Goal: Information Seeking & Learning: Learn about a topic

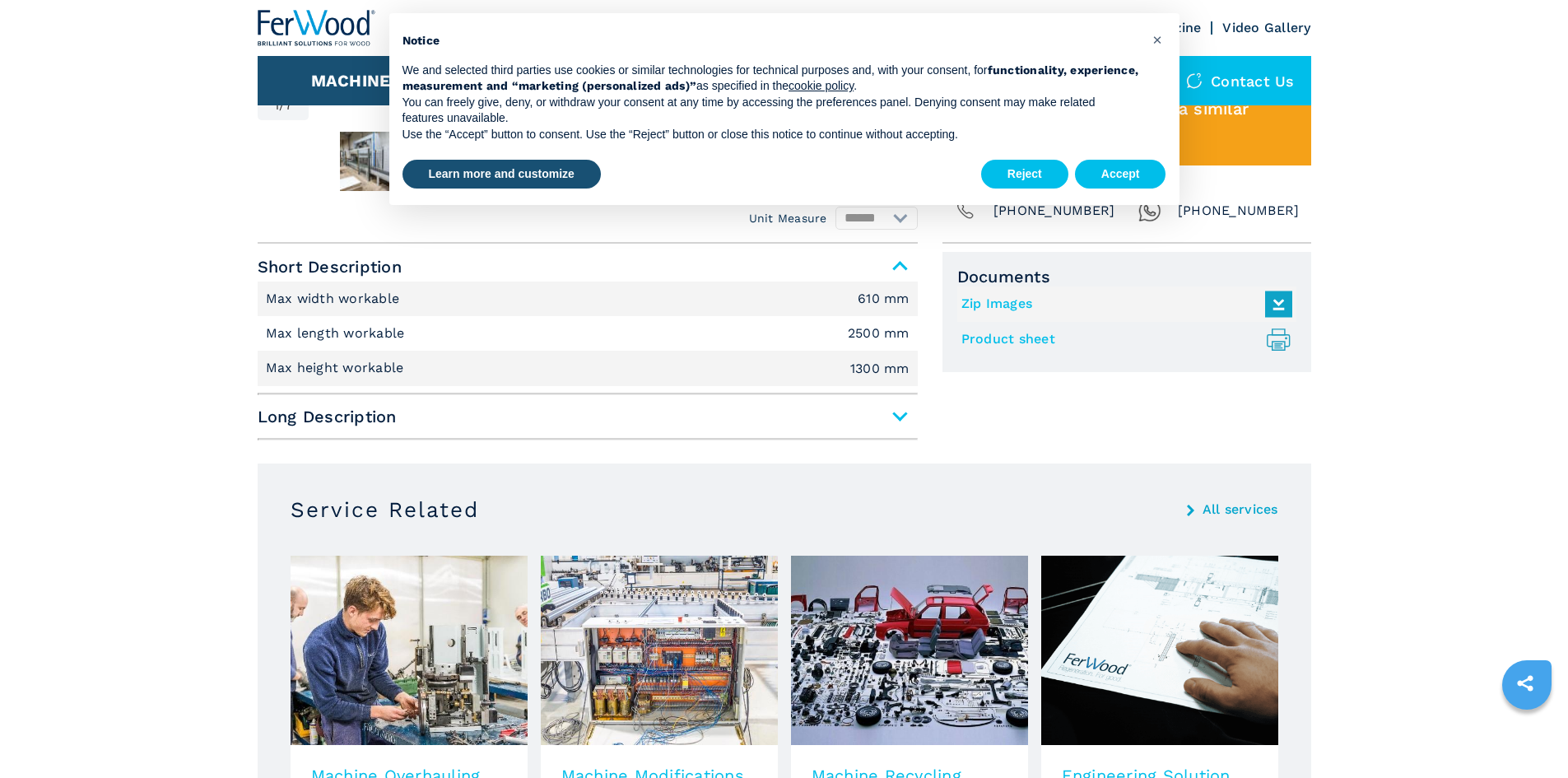
scroll to position [937, 0]
click at [888, 418] on span "Long Description" at bounding box center [588, 415] width 660 height 30
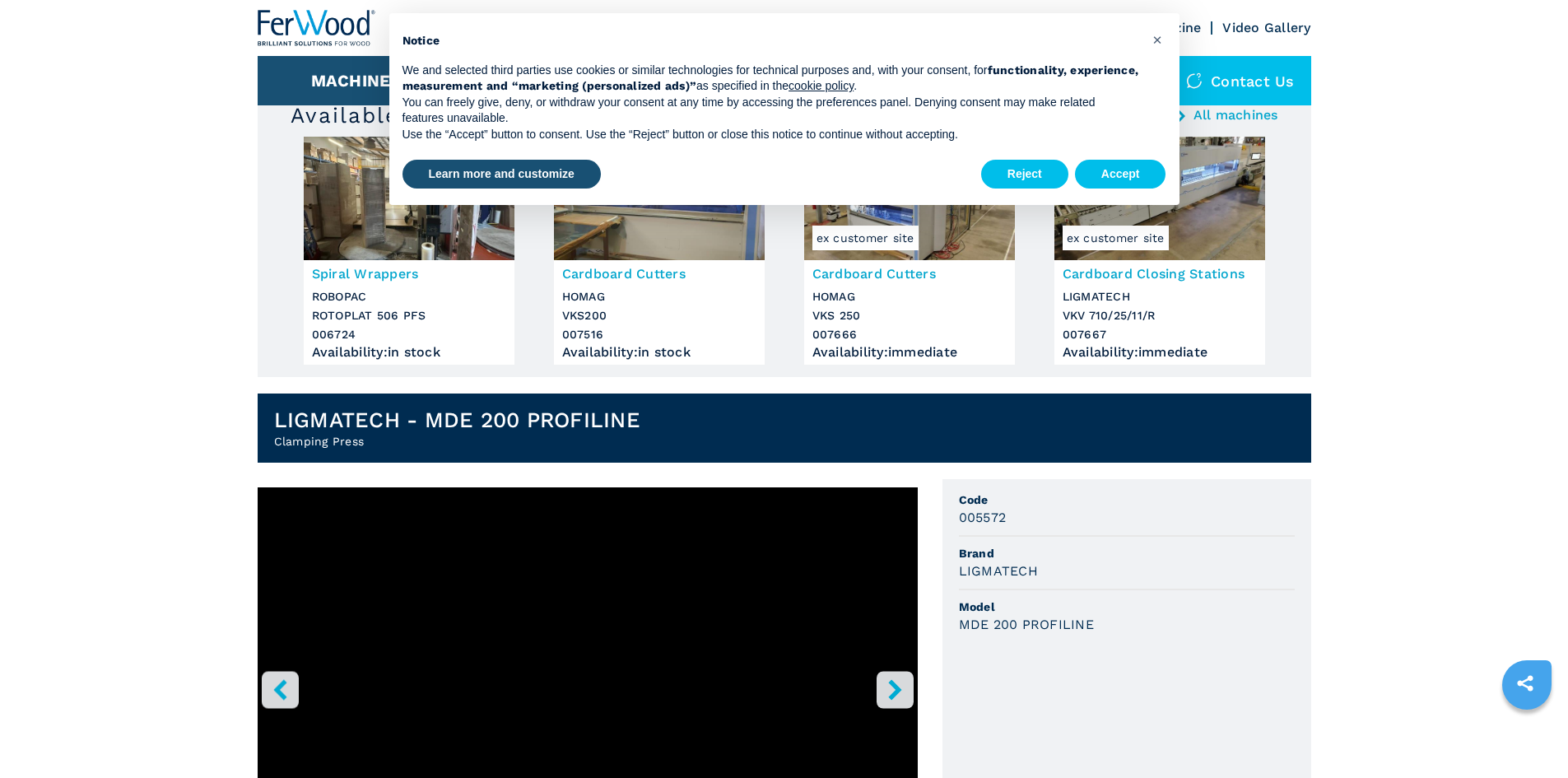
scroll to position [121, 0]
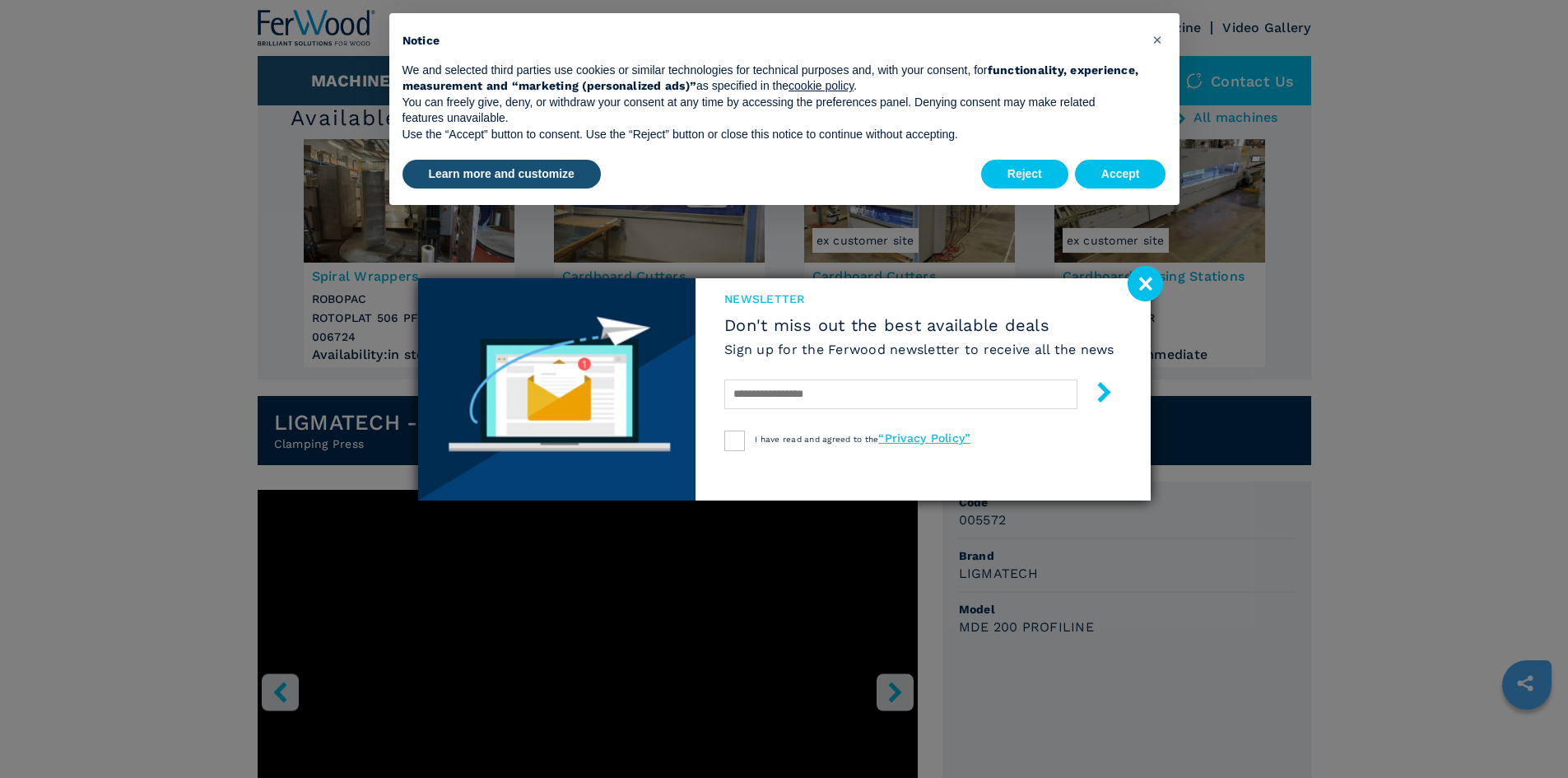
click at [595, 666] on div "newsletter Don't miss out the best available deals Sign up for the Ferwood news…" at bounding box center [784, 389] width 1568 height 778
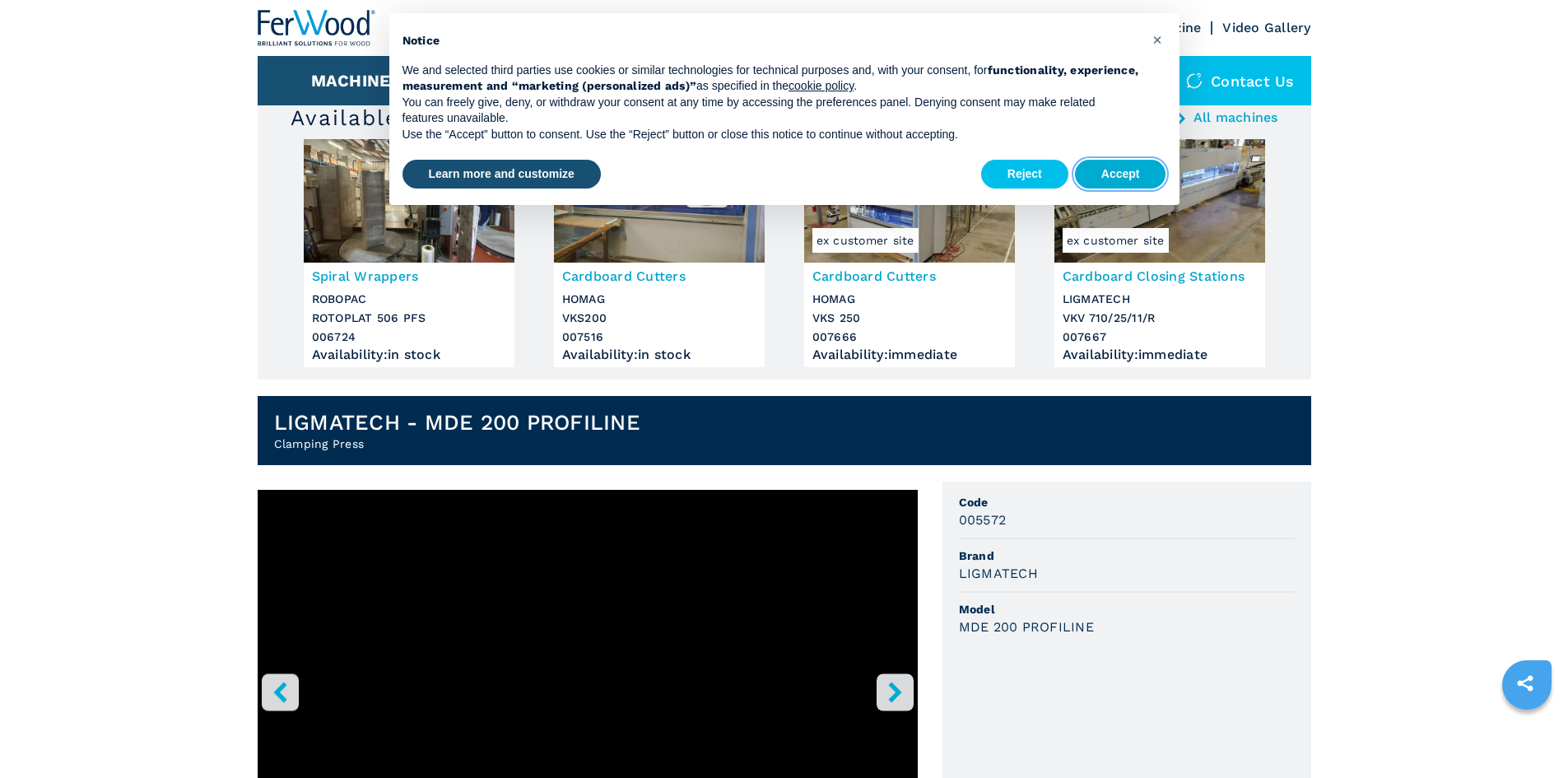
click at [1115, 170] on button "Accept" at bounding box center [1120, 175] width 91 height 30
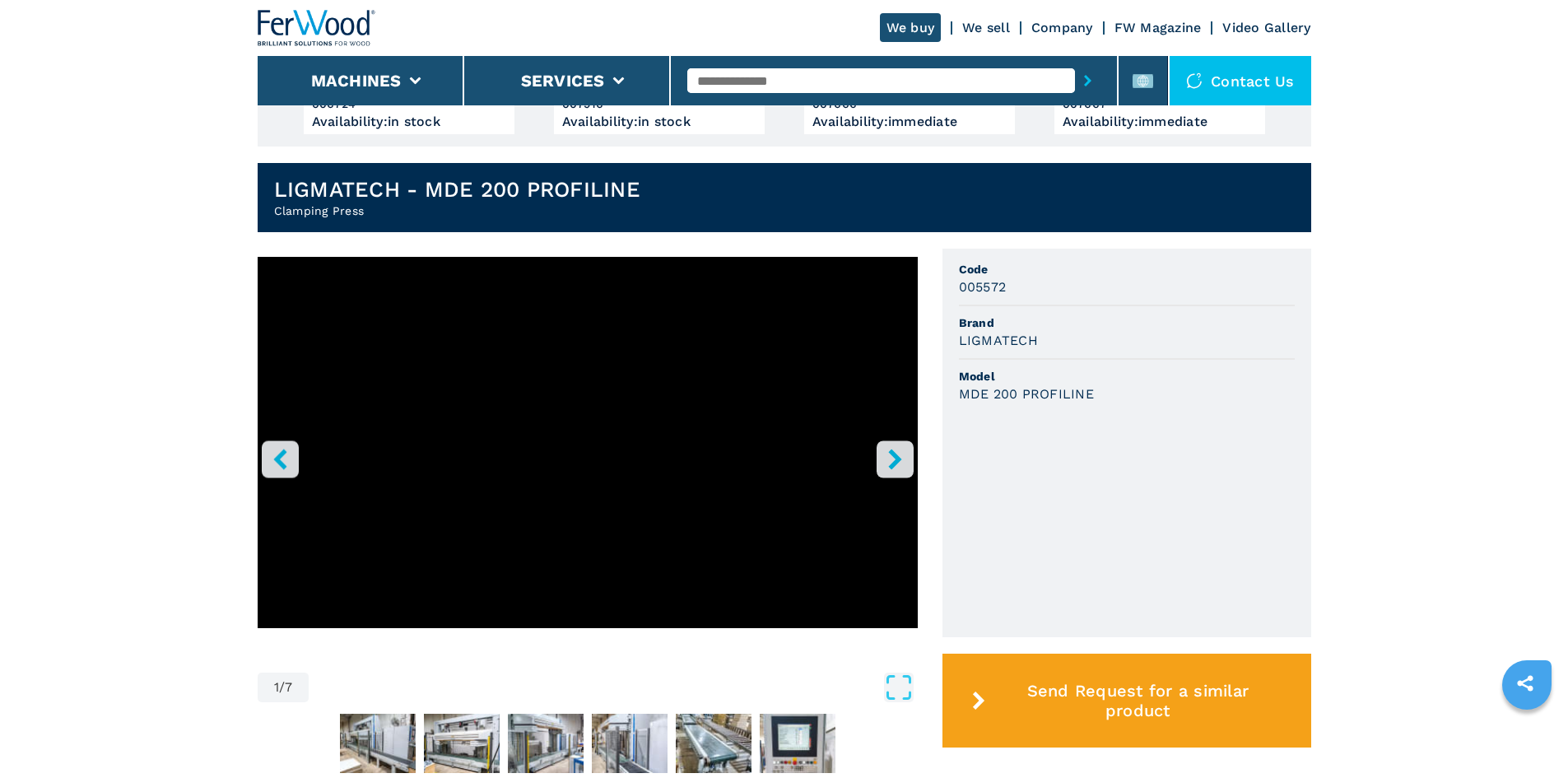
scroll to position [354, 0]
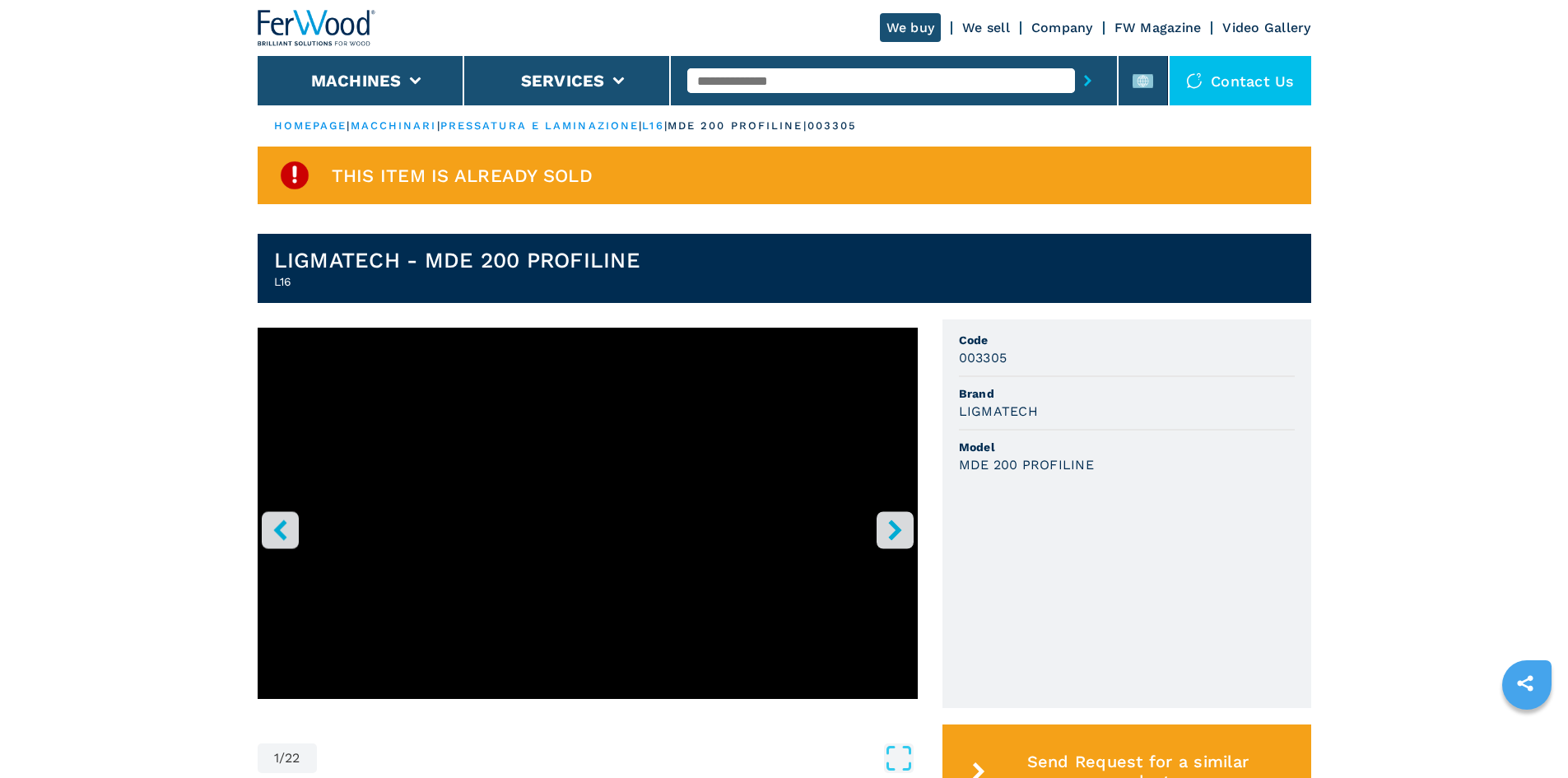
click at [885, 528] on icon "right-button" at bounding box center [895, 529] width 21 height 21
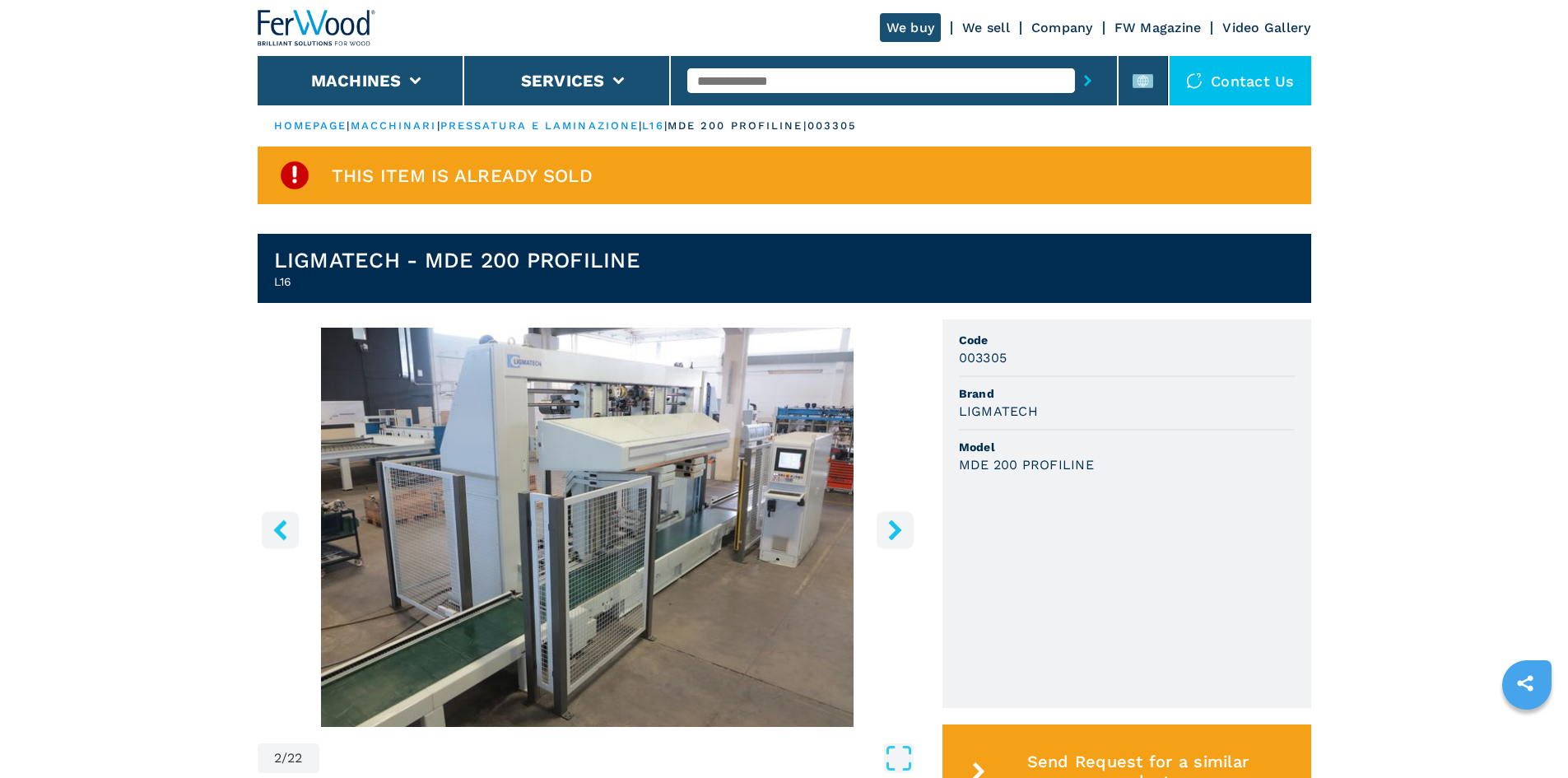
click at [885, 528] on icon "right-button" at bounding box center [895, 529] width 21 height 21
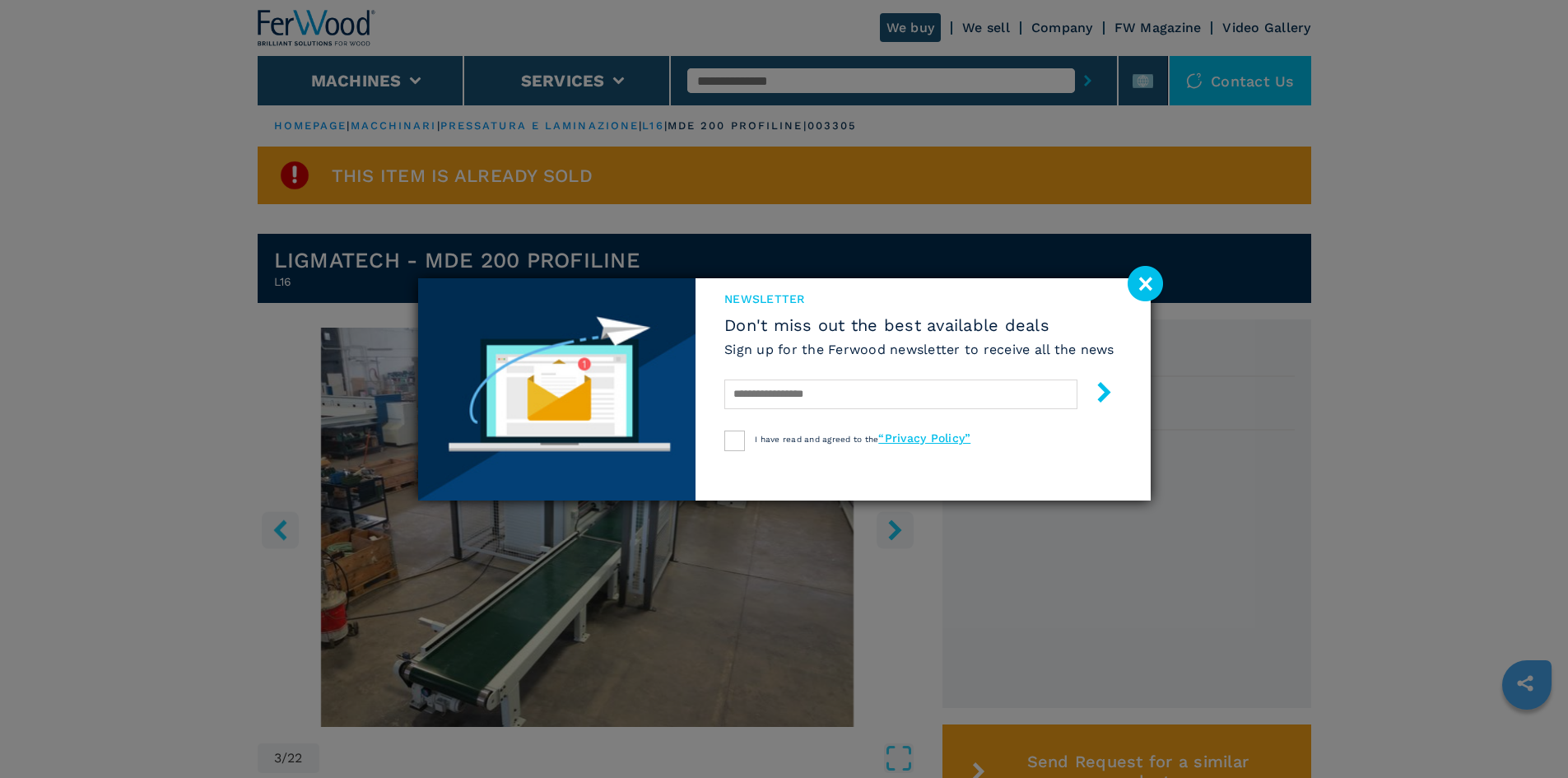
click at [1151, 275] on image at bounding box center [1145, 283] width 35 height 35
